Goal: Task Accomplishment & Management: Use online tool/utility

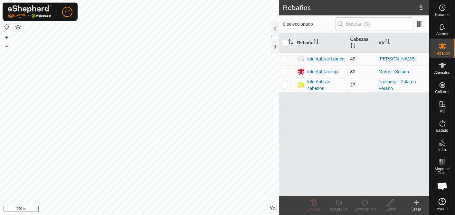
click at [322, 56] on div "lote Aubrac blanco" at bounding box center [326, 59] width 37 height 7
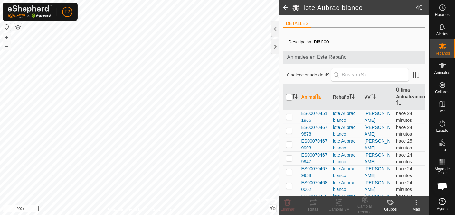
click at [289, 96] on input "checkbox" at bounding box center [289, 97] width 6 height 6
checkbox input "true"
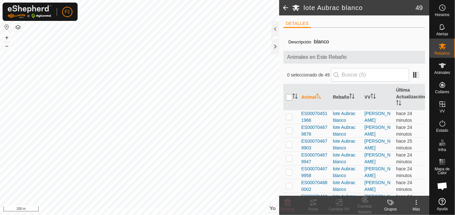
checkbox input "true"
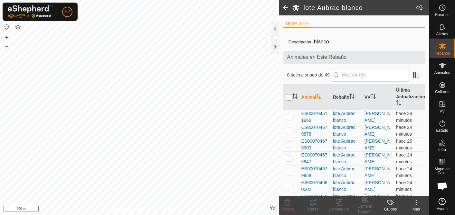
checkbox input "true"
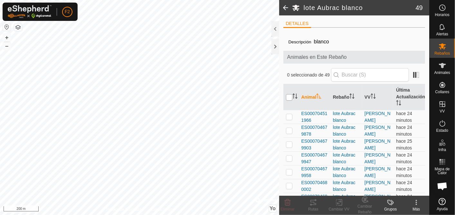
checkbox input "true"
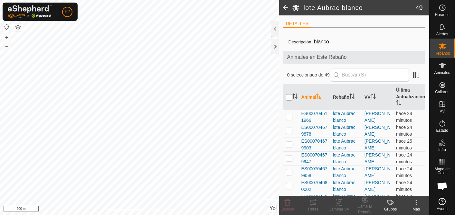
checkbox input "true"
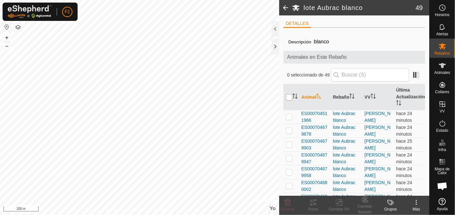
checkbox input "true"
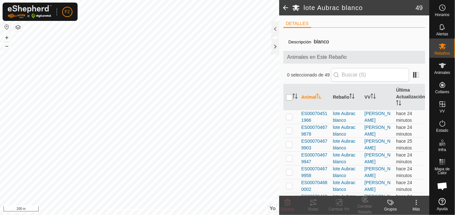
checkbox input "true"
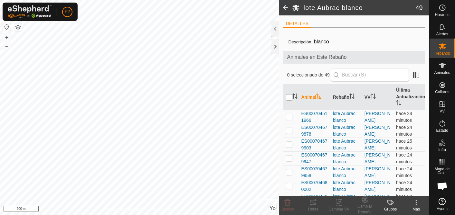
checkbox input "true"
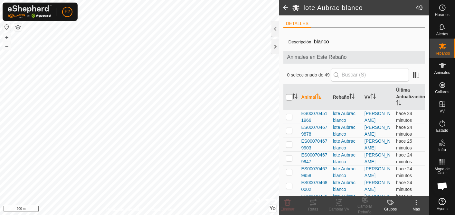
checkbox input "true"
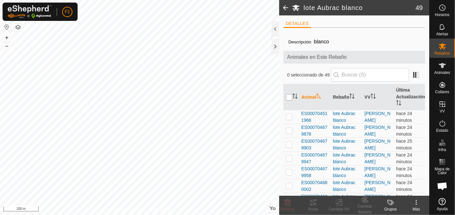
checkbox input "true"
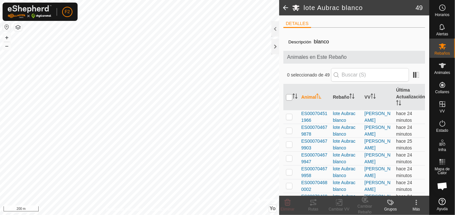
checkbox input "true"
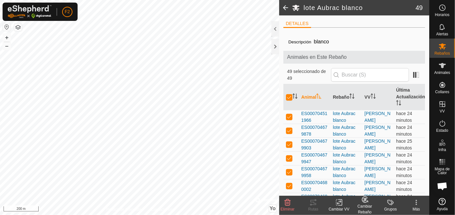
click at [338, 203] on icon at bounding box center [339, 203] width 8 height 8
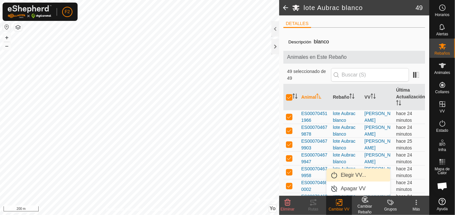
click at [343, 173] on link "Elegir VV..." at bounding box center [359, 175] width 64 height 13
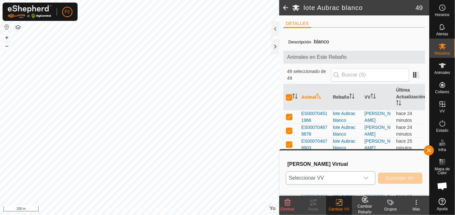
click at [367, 176] on icon "Disparador desplegable" at bounding box center [366, 178] width 5 height 5
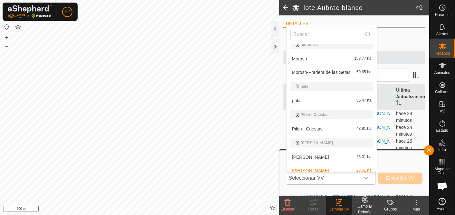
scroll to position [143, 0]
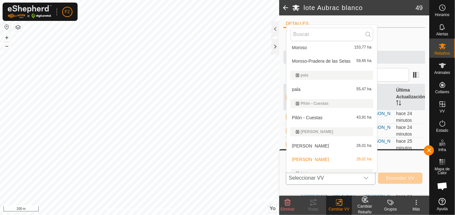
click at [317, 115] on li "[PERSON_NAME] 43,91 ha" at bounding box center [332, 117] width 90 height 13
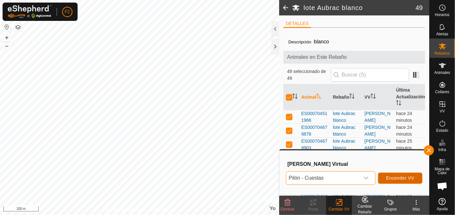
click at [410, 179] on span "Encender VV" at bounding box center [400, 178] width 28 height 5
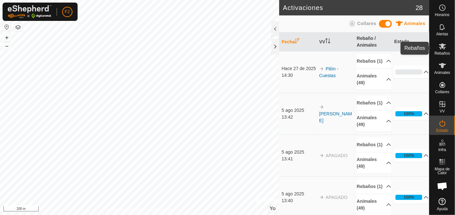
click at [445, 48] on icon at bounding box center [443, 47] width 8 height 8
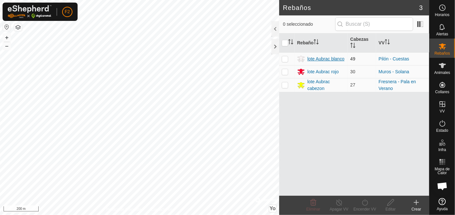
click at [326, 60] on div "lote Aubrac blanco" at bounding box center [326, 59] width 37 height 7
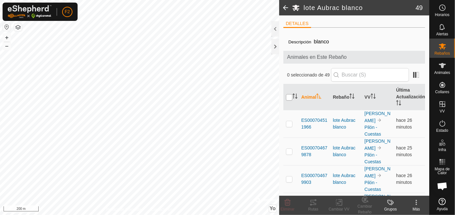
click at [290, 97] on input "checkbox" at bounding box center [289, 97] width 6 height 6
checkbox input "true"
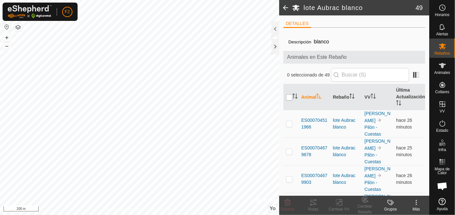
checkbox input "true"
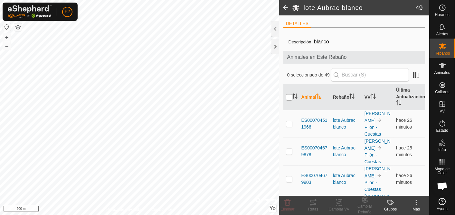
checkbox input "true"
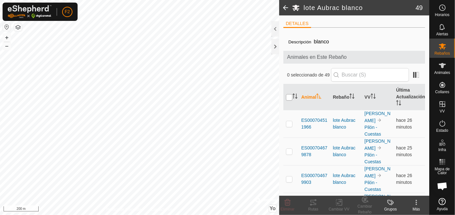
checkbox input "true"
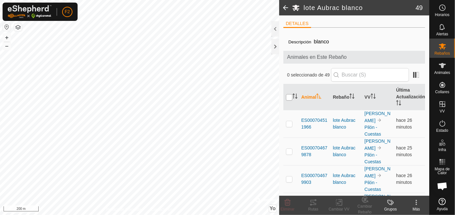
checkbox input "true"
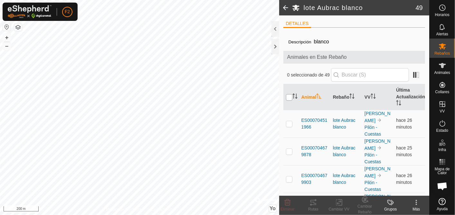
checkbox input "true"
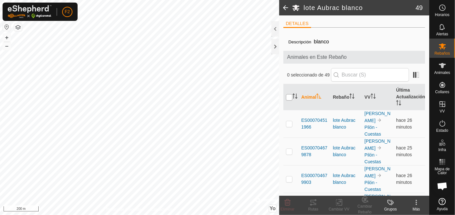
checkbox input "true"
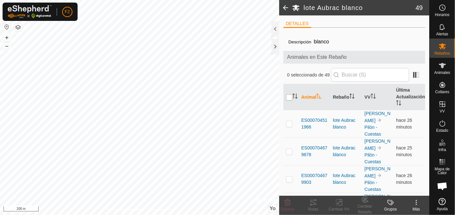
checkbox input "true"
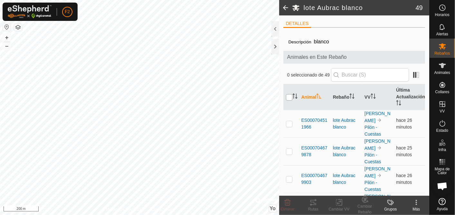
checkbox input "true"
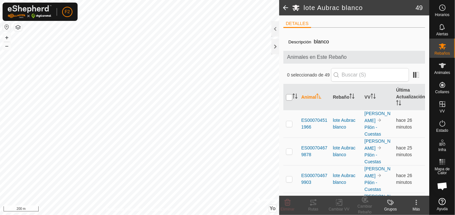
checkbox input "true"
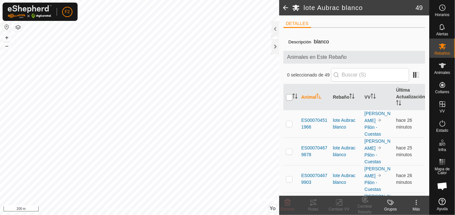
checkbox input "true"
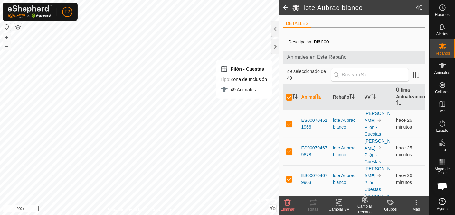
click at [284, 6] on span at bounding box center [285, 7] width 13 height 15
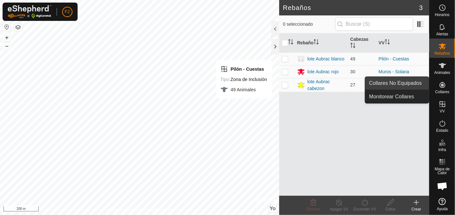
drag, startPoint x: 424, startPoint y: 84, endPoint x: 417, endPoint y: 82, distance: 7.0
click at [417, 82] on link "Collares No Equipados" at bounding box center [397, 83] width 64 height 13
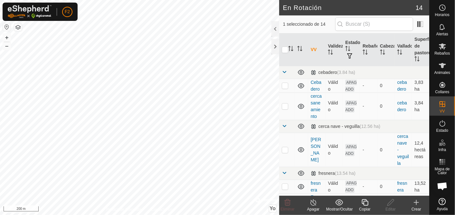
checkbox input "false"
checkbox input "true"
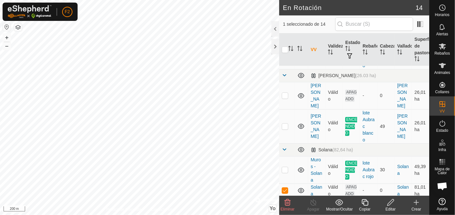
scroll to position [328, 0]
click at [286, 124] on p-checkbox at bounding box center [285, 126] width 6 height 5
checkbox input "true"
click at [286, 188] on p-checkbox at bounding box center [285, 190] width 6 height 5
checkbox input "false"
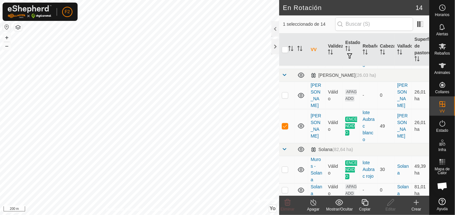
click at [314, 205] on icon at bounding box center [313, 203] width 6 height 6
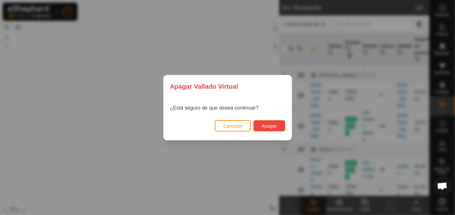
click at [267, 126] on span "Apagar" at bounding box center [269, 126] width 15 height 5
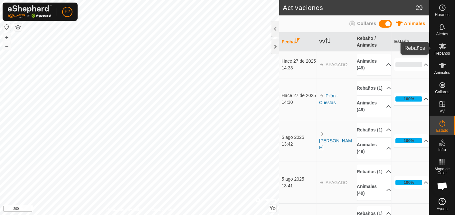
click at [445, 49] on icon at bounding box center [443, 47] width 8 height 8
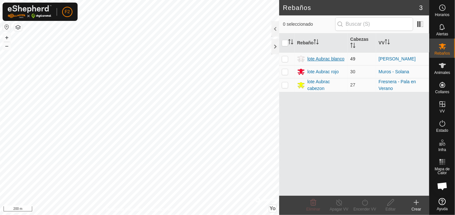
click at [328, 57] on div "lote Aubrac blanco" at bounding box center [326, 59] width 37 height 7
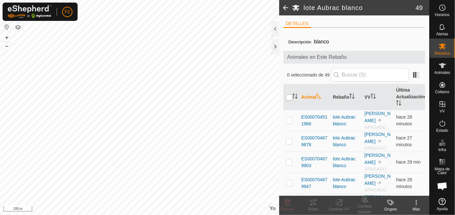
click at [290, 97] on input "checkbox" at bounding box center [289, 97] width 6 height 6
checkbox input "true"
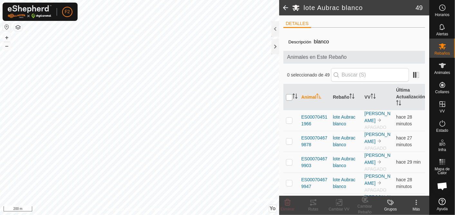
checkbox input "true"
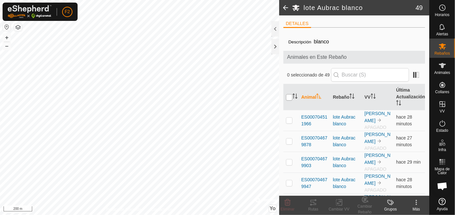
checkbox input "true"
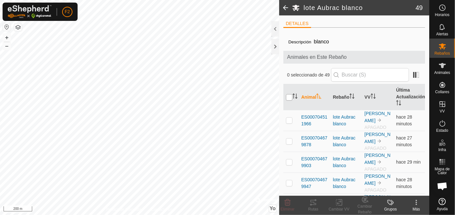
checkbox input "true"
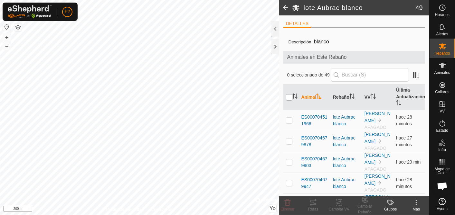
checkbox input "true"
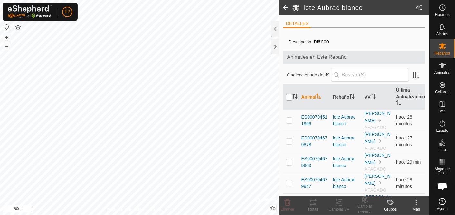
checkbox input "true"
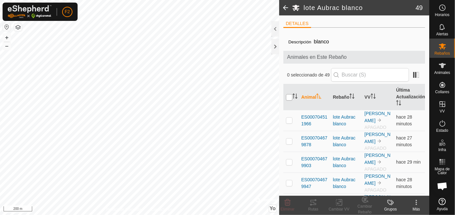
checkbox input "true"
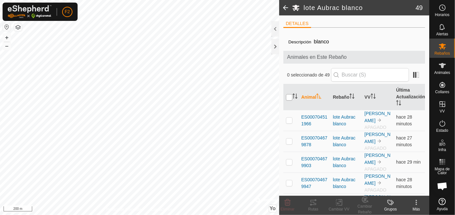
checkbox input "true"
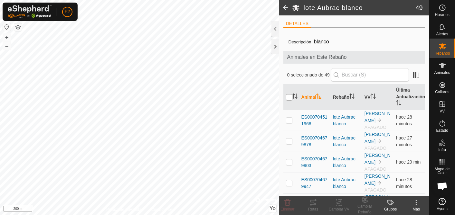
checkbox input "true"
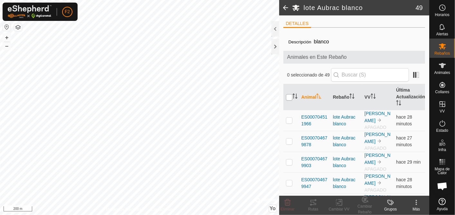
checkbox input "true"
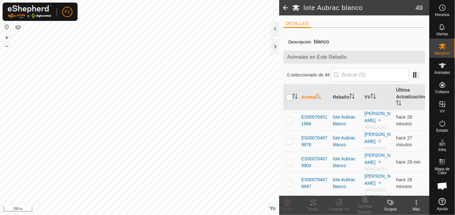
checkbox input "true"
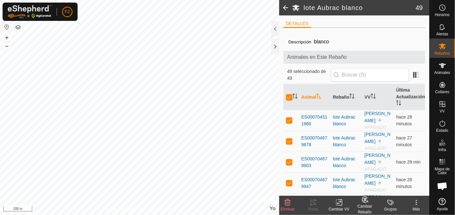
click at [340, 205] on icon at bounding box center [340, 203] width 3 height 6
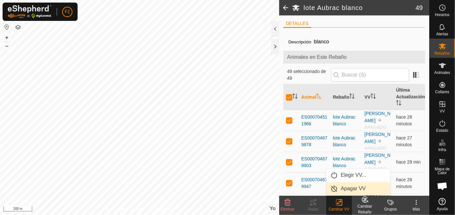
click at [349, 188] on link "Apagar VV" at bounding box center [359, 189] width 64 height 13
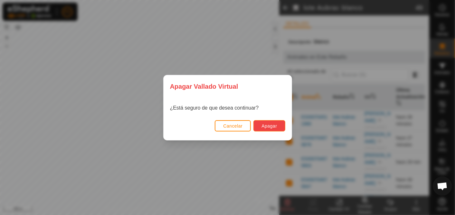
click at [271, 124] on span "Apagar" at bounding box center [269, 126] width 15 height 5
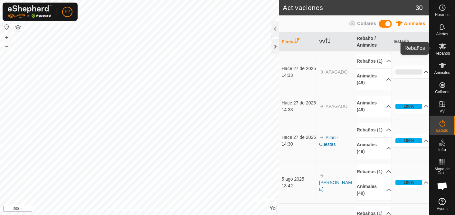
click at [443, 45] on icon at bounding box center [442, 46] width 7 height 6
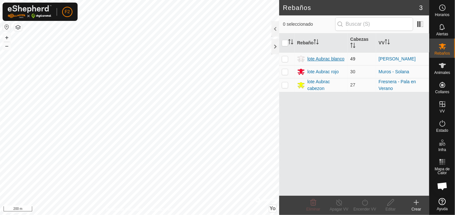
click at [331, 57] on div "lote Aubrac blanco" at bounding box center [326, 59] width 37 height 7
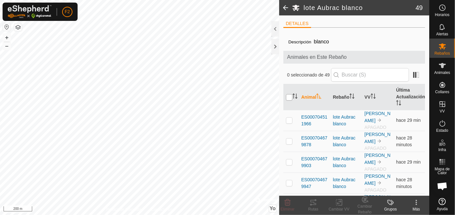
click at [290, 95] on input "checkbox" at bounding box center [289, 97] width 6 height 6
checkbox input "true"
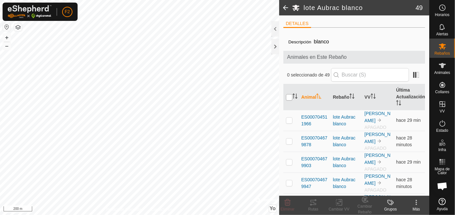
checkbox input "true"
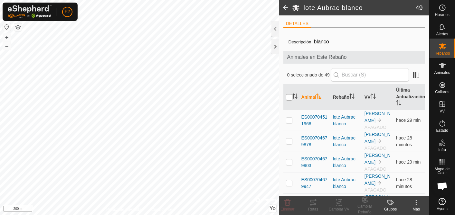
checkbox input "true"
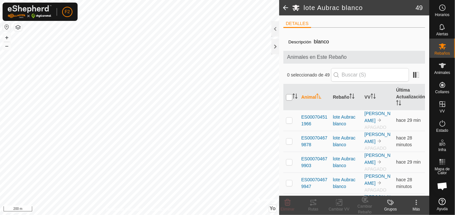
checkbox input "true"
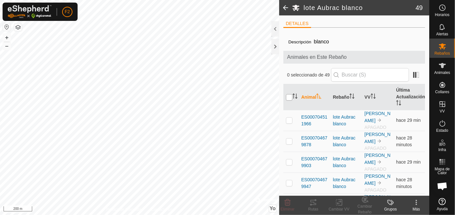
checkbox input "true"
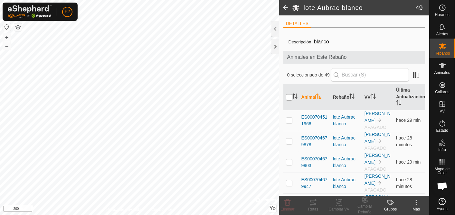
checkbox input "true"
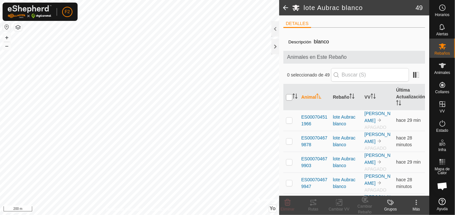
checkbox input "true"
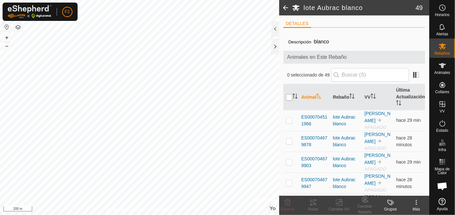
checkbox input "true"
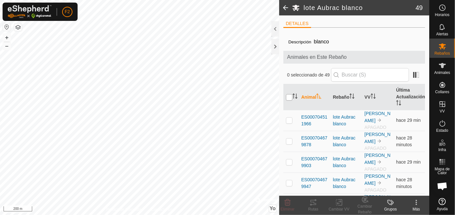
checkbox input "true"
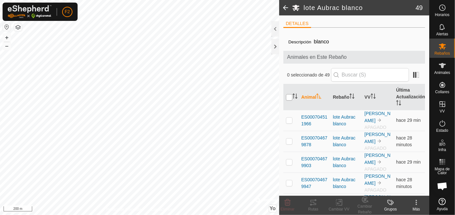
checkbox input "true"
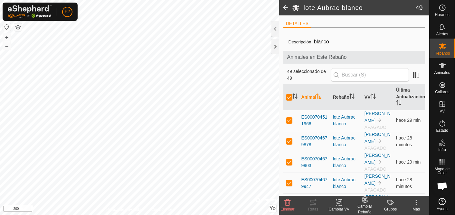
click at [339, 207] on div "Cambiar VV" at bounding box center [339, 210] width 26 height 6
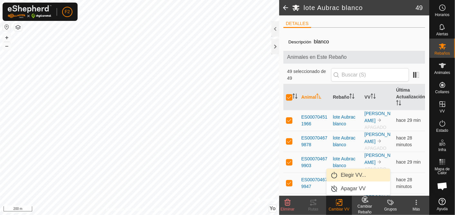
click at [348, 176] on link "Elegir VV..." at bounding box center [359, 175] width 64 height 13
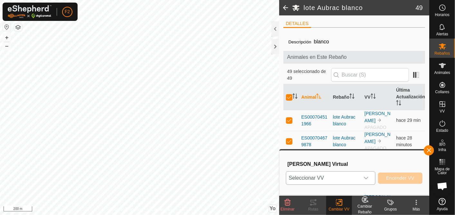
click at [354, 175] on span "Seleccionar VV" at bounding box center [322, 178] width 73 height 13
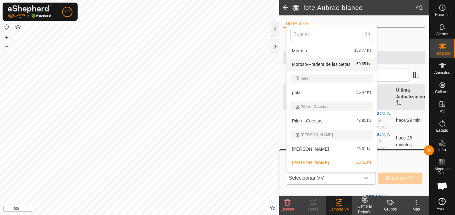
scroll to position [143, 0]
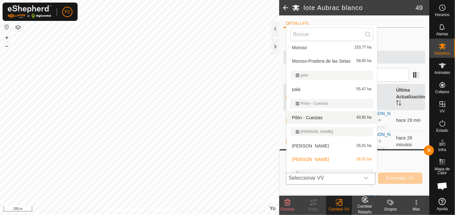
click at [328, 116] on li "[PERSON_NAME] 43,91 ha" at bounding box center [332, 117] width 90 height 13
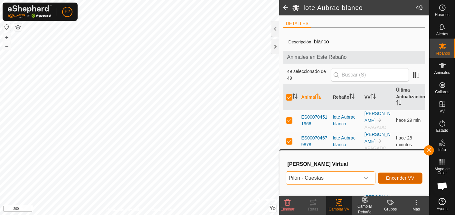
click at [400, 177] on span "Encender VV" at bounding box center [400, 178] width 28 height 5
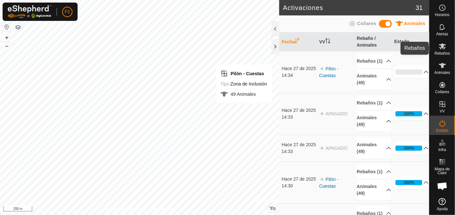
click at [443, 49] on icon at bounding box center [443, 47] width 8 height 8
